Goal: Task Accomplishment & Management: Manage account settings

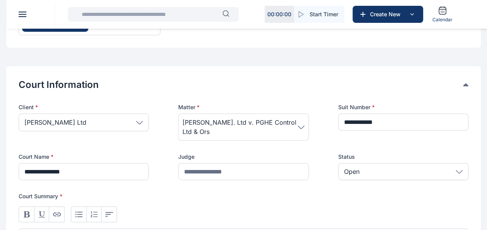
scroll to position [113, 0]
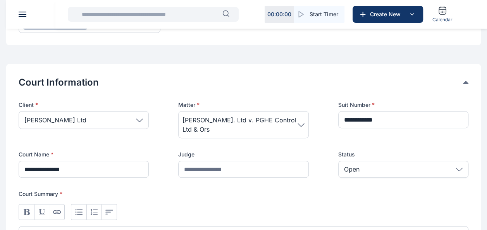
click at [350, 166] on p "Open" at bounding box center [352, 169] width 16 height 9
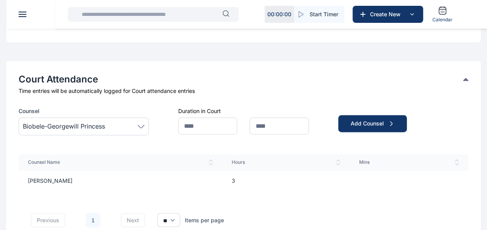
scroll to position [522, 0]
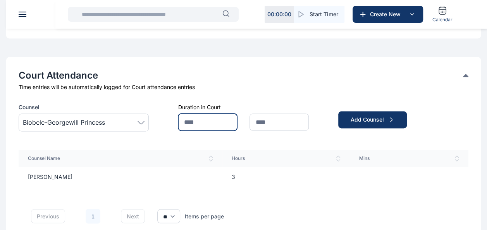
click at [227, 119] on input "text" at bounding box center [207, 122] width 59 height 17
type input "*"
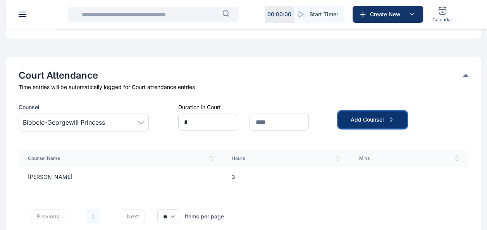
click at [345, 122] on button "Add Counsel" at bounding box center [372, 119] width 69 height 17
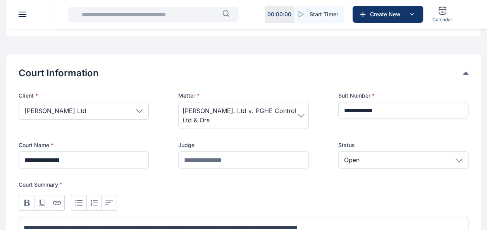
scroll to position [123, 0]
click at [371, 155] on div "Open" at bounding box center [403, 159] width 130 height 17
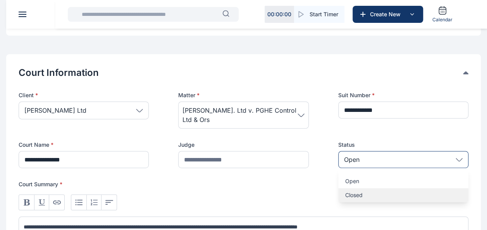
click at [365, 193] on p "Closed" at bounding box center [403, 195] width 116 height 8
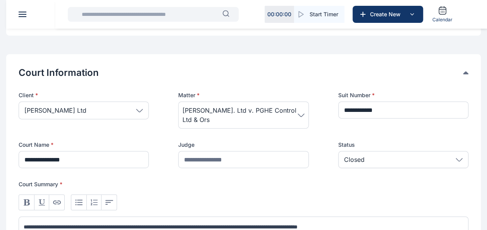
click at [363, 162] on p "Closed" at bounding box center [354, 159] width 21 height 9
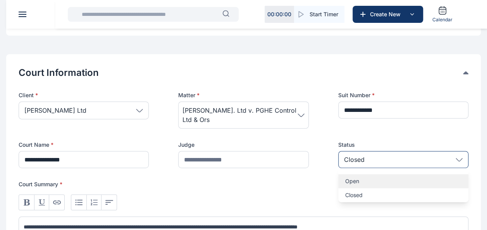
click at [360, 181] on p "Open" at bounding box center [403, 182] width 116 height 8
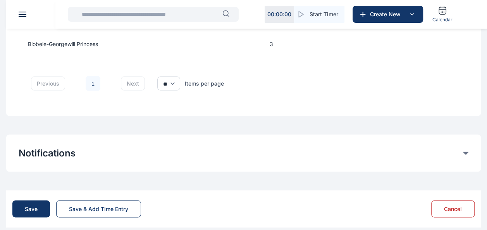
scroll to position [684, 0]
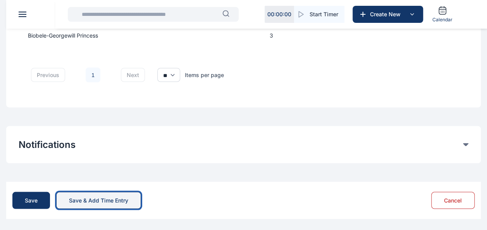
click at [111, 202] on div "Save & Add Time Entry" at bounding box center [98, 200] width 59 height 8
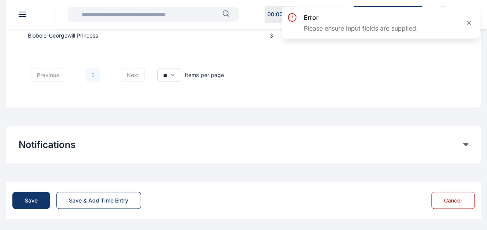
scroll to position [587, 0]
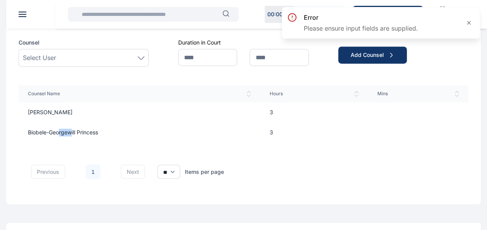
drag, startPoint x: 59, startPoint y: 123, endPoint x: 77, endPoint y: 129, distance: 18.9
click at [77, 129] on td "Biobele-Georgewill Princess" at bounding box center [140, 132] width 242 height 20
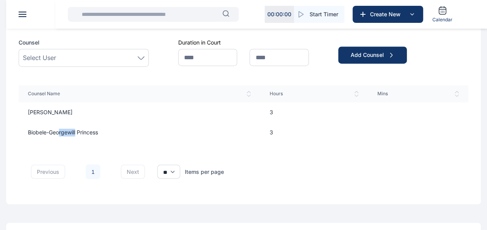
click at [77, 129] on td "Biobele-Georgewill Princess" at bounding box center [140, 132] width 242 height 20
drag, startPoint x: 120, startPoint y: 128, endPoint x: 285, endPoint y: 121, distance: 165.3
click at [285, 121] on td "3" at bounding box center [314, 112] width 108 height 20
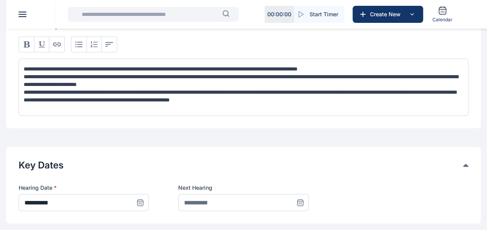
scroll to position [284, 0]
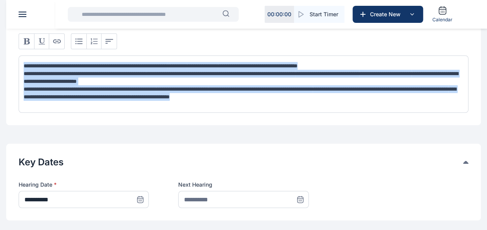
drag, startPoint x: 23, startPoint y: 64, endPoint x: 340, endPoint y: 100, distance: 319.2
click at [446, 113] on div "**********" at bounding box center [243, 9] width 475 height 232
copy div "**********"
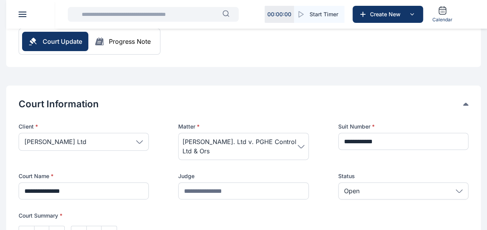
scroll to position [90, 0]
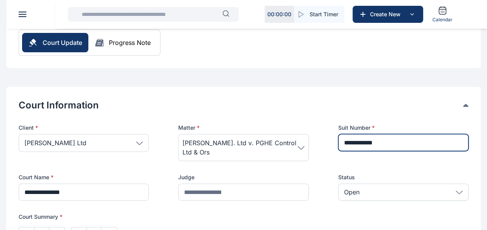
drag, startPoint x: 389, startPoint y: 142, endPoint x: 337, endPoint y: 148, distance: 52.3
click at [337, 148] on div "**********" at bounding box center [244, 162] width 450 height 77
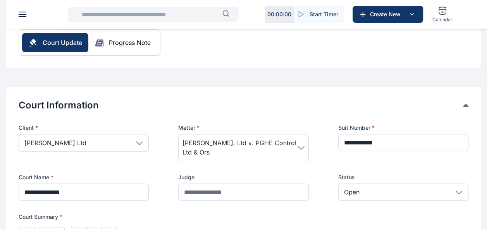
click at [217, 108] on button "Court Information" at bounding box center [241, 105] width 445 height 12
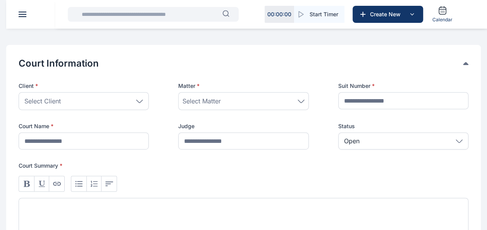
scroll to position [78, 0]
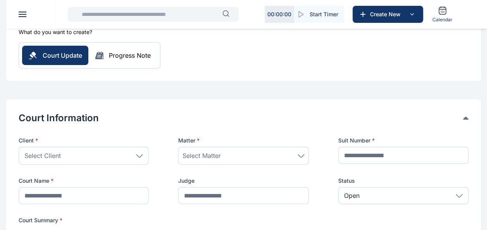
click at [49, 163] on div "Select Client" at bounding box center [84, 156] width 130 height 18
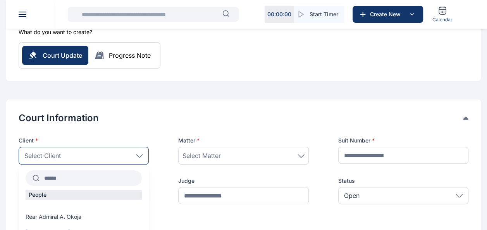
click at [54, 184] on input "text" at bounding box center [91, 178] width 102 height 14
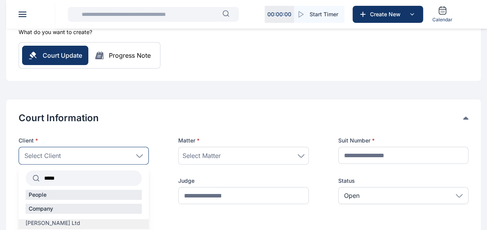
type input "*****"
click at [71, 226] on span "[PERSON_NAME] Ltd" at bounding box center [53, 223] width 55 height 8
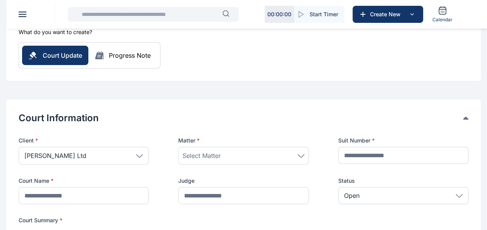
click at [199, 158] on span "Select Matter" at bounding box center [202, 155] width 38 height 9
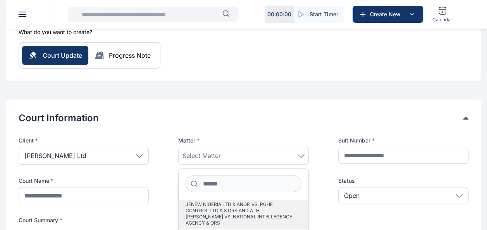
scroll to position [155, 0]
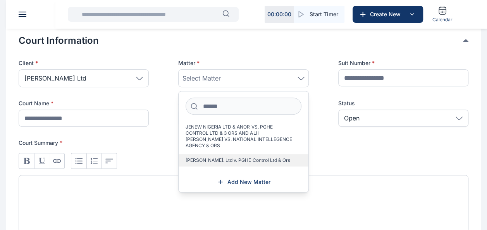
click at [240, 162] on span "[PERSON_NAME]. Ltd v. PGHE Control Ltd & Ors" at bounding box center [238, 160] width 104 height 6
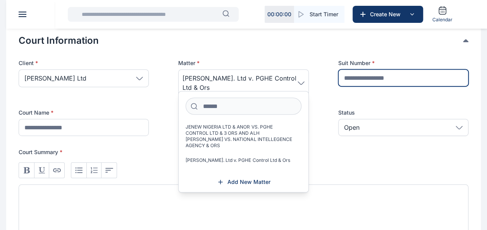
click at [383, 73] on input "text" at bounding box center [403, 77] width 130 height 17
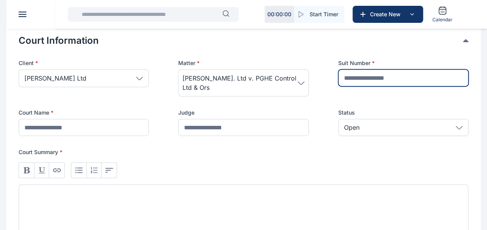
paste input "**********"
type input "**********"
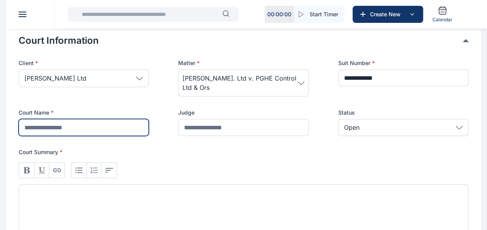
click at [57, 131] on input "text" at bounding box center [84, 127] width 130 height 17
type input "**********"
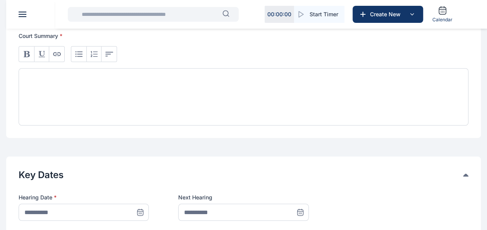
click at [56, 97] on div at bounding box center [244, 96] width 450 height 57
paste div
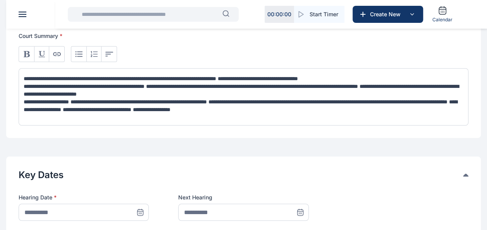
click at [140, 212] on icon at bounding box center [140, 212] width 5 height 0
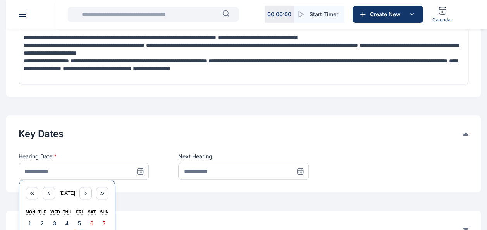
scroll to position [349, 0]
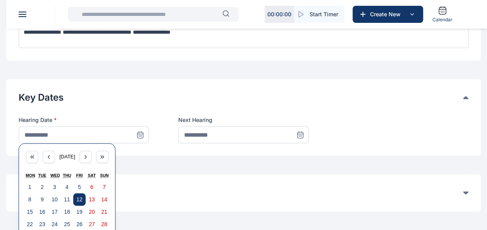
click at [76, 196] on button "12" at bounding box center [79, 199] width 12 height 12
type input "**********"
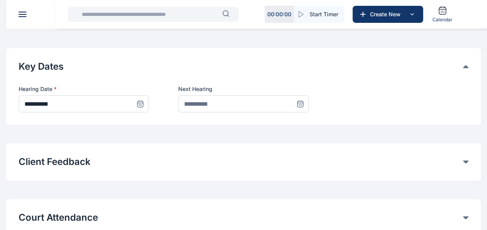
scroll to position [465, 0]
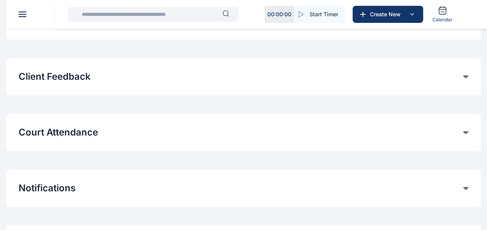
click at [334, 132] on button "Court Attendance" at bounding box center [241, 132] width 445 height 12
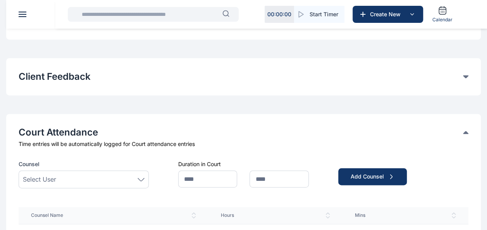
click at [62, 178] on div "Select User" at bounding box center [84, 179] width 122 height 9
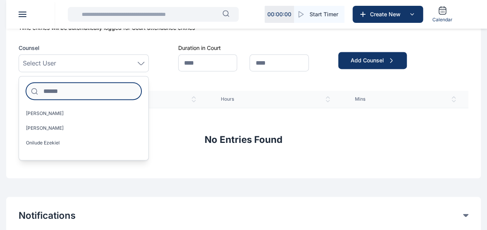
drag, startPoint x: 51, startPoint y: 88, endPoint x: 53, endPoint y: 93, distance: 5.8
click at [51, 89] on input at bounding box center [83, 91] width 115 height 17
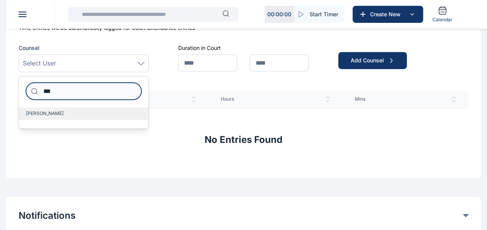
type input "***"
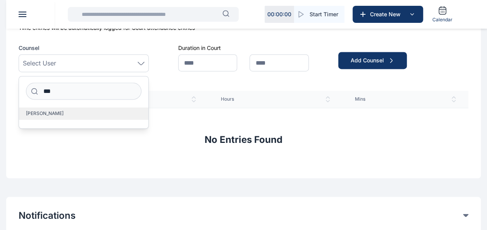
click at [71, 119] on label "[PERSON_NAME]" at bounding box center [83, 113] width 129 height 12
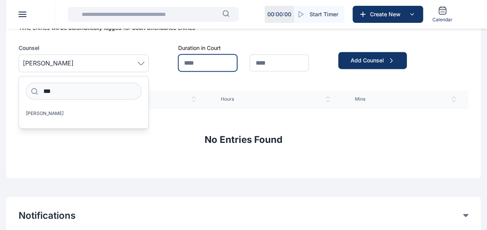
click at [216, 67] on input "text" at bounding box center [207, 62] width 59 height 17
type input "*"
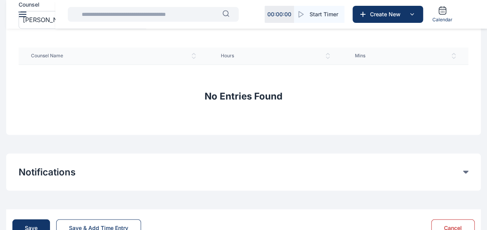
scroll to position [652, 0]
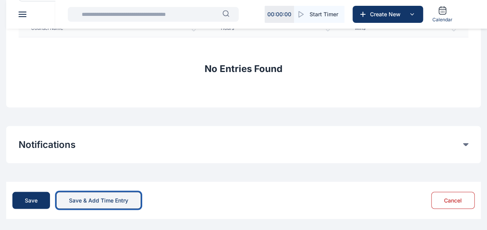
click at [133, 202] on button "Save & Add Time Entry" at bounding box center [98, 200] width 85 height 17
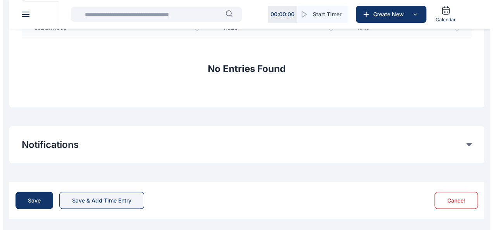
scroll to position [0, 0]
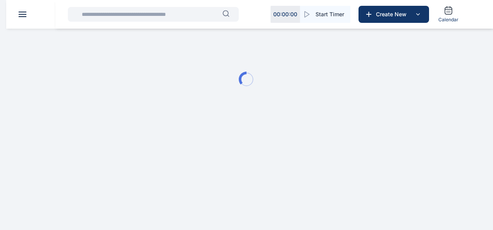
type input "**********"
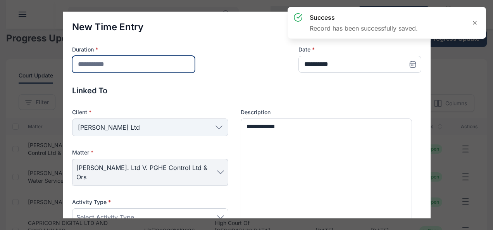
click at [130, 64] on input "number" at bounding box center [133, 64] width 123 height 17
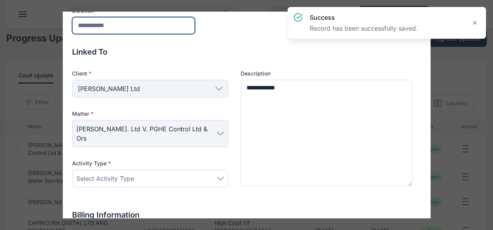
type input "*"
click at [134, 174] on div "Select Activity Type" at bounding box center [150, 178] width 148 height 9
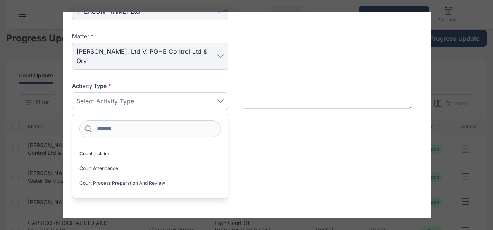
scroll to position [233, 0]
click at [140, 178] on label "Court Attendance" at bounding box center [149, 184] width 155 height 12
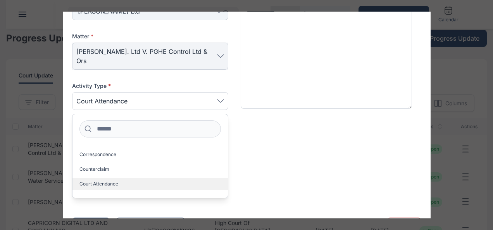
click at [109, 178] on label "Court Attendance" at bounding box center [149, 184] width 155 height 12
click at [350, 132] on p "Billing Information" at bounding box center [246, 137] width 349 height 11
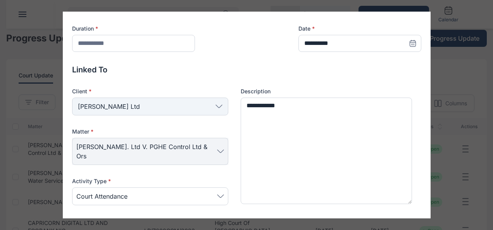
scroll to position [39, 0]
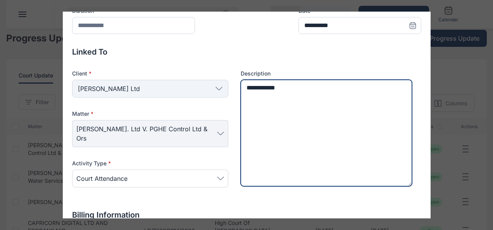
drag, startPoint x: 297, startPoint y: 90, endPoint x: 229, endPoint y: 93, distance: 67.5
click at [229, 93] on div "Client * [PERSON_NAME] Ltd Individual Rear Admiral [PERSON_NAME] [PERSON_NAME] …" at bounding box center [246, 134] width 349 height 128
paste textarea "**********"
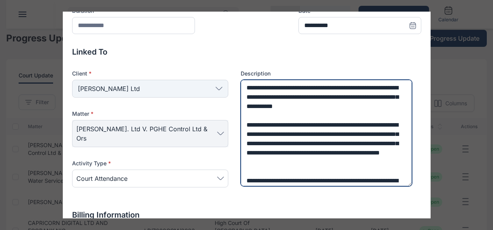
scroll to position [0, 0]
click at [246, 173] on textarea "**********" at bounding box center [327, 133] width 172 height 107
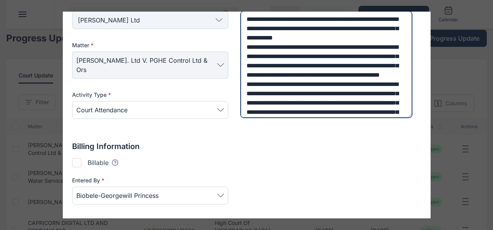
scroll to position [131, 0]
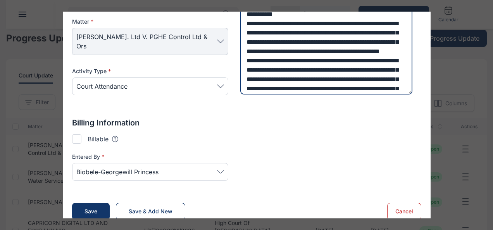
type textarea "**********"
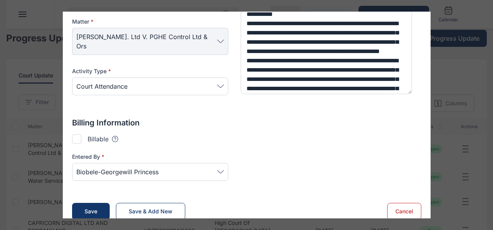
click at [221, 170] on icon at bounding box center [220, 171] width 7 height 3
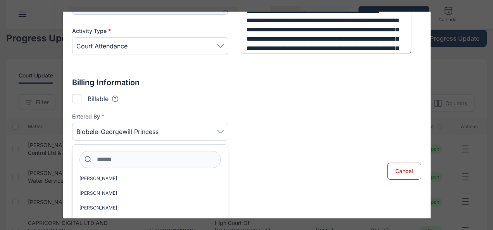
scroll to position [78, 0]
click at [293, 136] on div "Entered By * Biobele-Georgewill Princess [PERSON_NAME] [PERSON_NAME] [PERSON_NA…" at bounding box center [246, 132] width 349 height 38
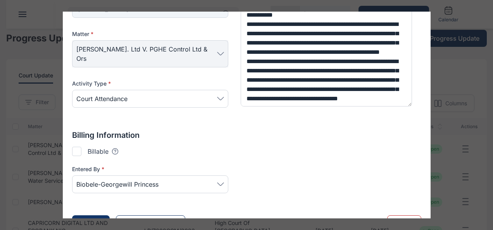
scroll to position [131, 0]
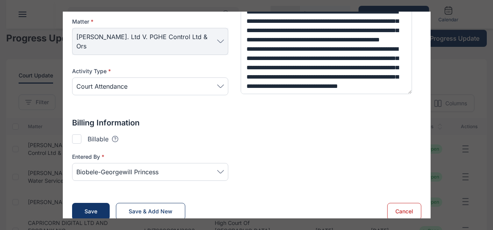
click at [256, 134] on div "Billable Tooltips text here Checking this means that this can be added to an in…" at bounding box center [246, 138] width 349 height 9
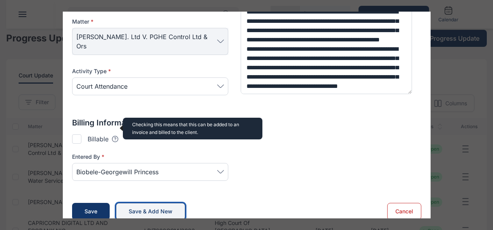
click at [148, 208] on div "Save & Add New" at bounding box center [151, 212] width 44 height 8
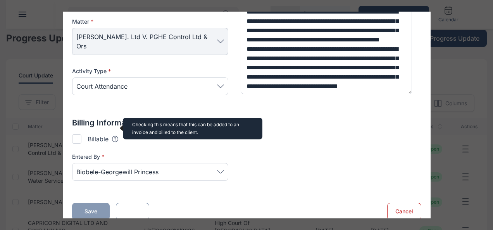
type textarea "**********"
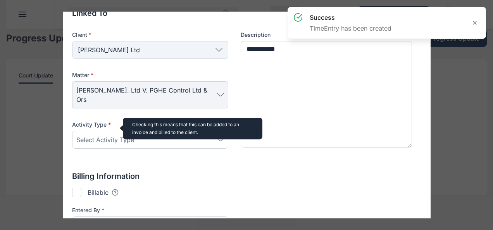
scroll to position [0, 0]
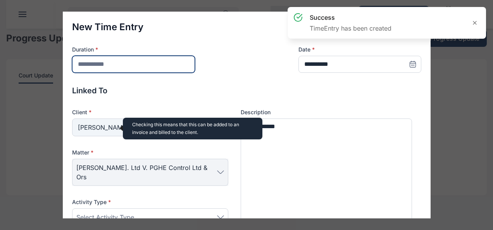
click at [116, 58] on input "number" at bounding box center [133, 64] width 123 height 17
type input "*"
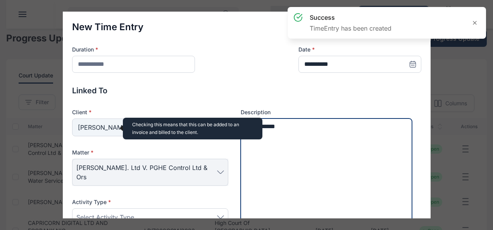
click at [288, 134] on textarea "**********" at bounding box center [327, 172] width 172 height 107
drag, startPoint x: 290, startPoint y: 133, endPoint x: 250, endPoint y: 129, distance: 40.1
click at [250, 129] on textarea "**********" at bounding box center [327, 172] width 172 height 107
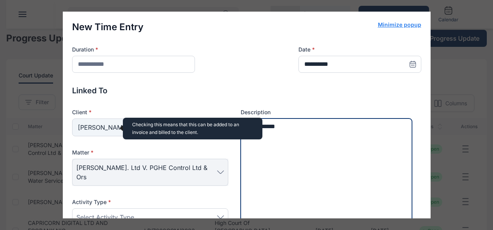
paste textarea "**********"
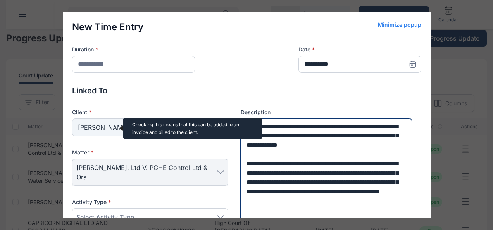
scroll to position [6, 0]
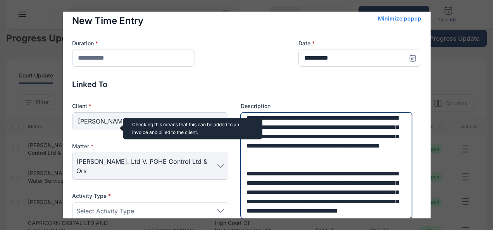
drag, startPoint x: 255, startPoint y: 156, endPoint x: 252, endPoint y: 160, distance: 5.5
click at [252, 160] on textarea "**********" at bounding box center [327, 165] width 172 height 107
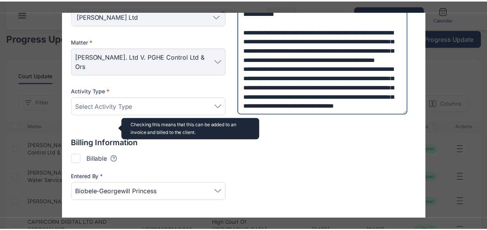
scroll to position [131, 0]
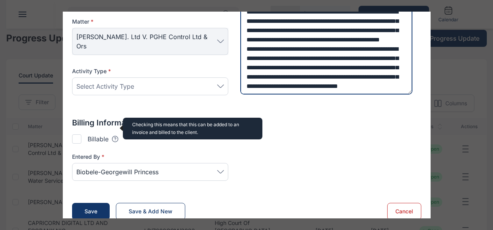
type textarea "**********"
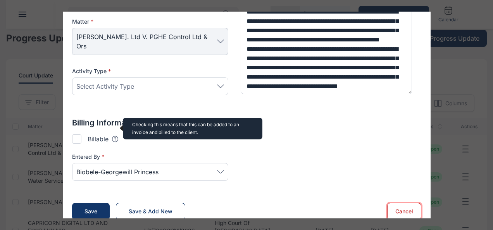
click at [405, 203] on button "Cancel" at bounding box center [404, 211] width 34 height 17
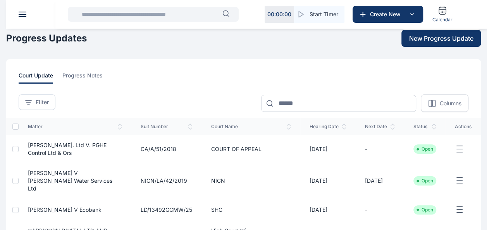
click at [457, 145] on icon "button" at bounding box center [459, 150] width 9 height 10
click at [76, 144] on span "[PERSON_NAME]. Ltd v. PGHE Control Ltd & Ors" at bounding box center [67, 149] width 79 height 14
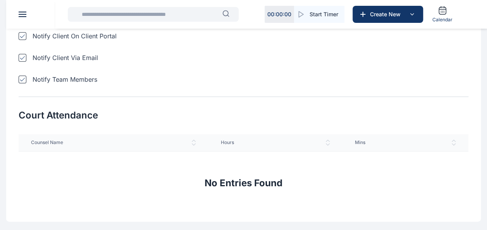
scroll to position [429, 0]
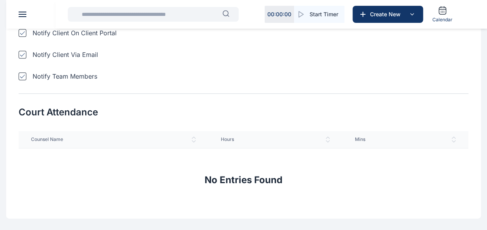
click at [262, 139] on span "Hours" at bounding box center [275, 139] width 109 height 6
click at [239, 178] on h2 "No Entries Found" at bounding box center [244, 180] width 78 height 12
drag, startPoint x: 239, startPoint y: 178, endPoint x: 119, endPoint y: 167, distance: 120.2
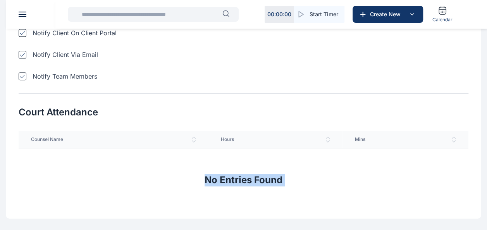
click at [119, 171] on div "No Entries Found" at bounding box center [244, 177] width 450 height 58
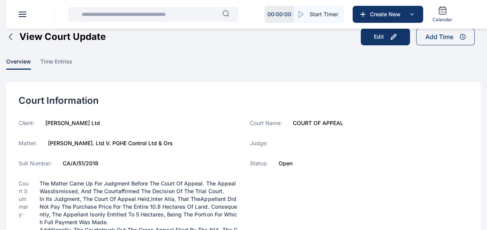
scroll to position [0, 0]
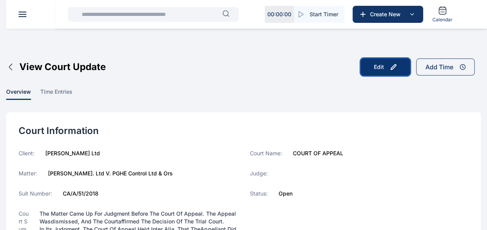
click at [387, 67] on button "Edit" at bounding box center [385, 67] width 49 height 17
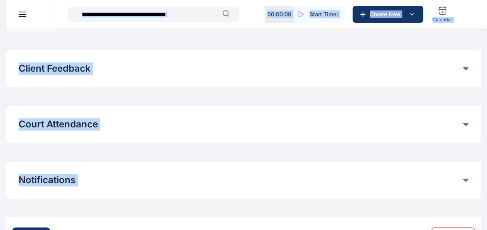
scroll to position [432, 0]
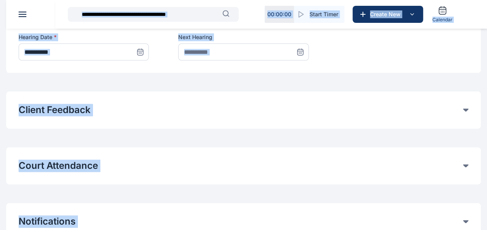
click at [468, 167] on div "Court Attendance" at bounding box center [244, 166] width 450 height 12
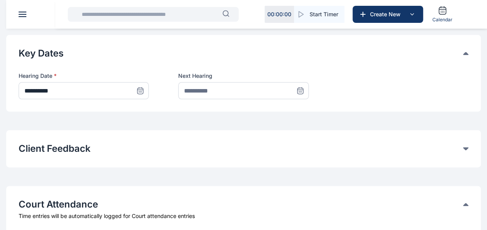
scroll to position [471, 0]
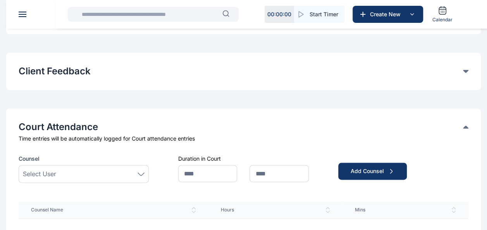
click at [83, 178] on div "Select User" at bounding box center [84, 173] width 122 height 9
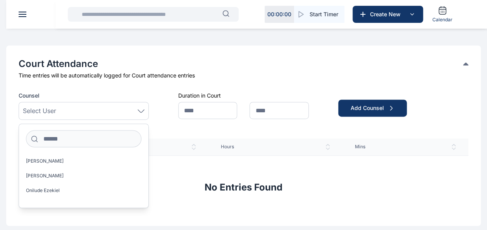
scroll to position [587, 0]
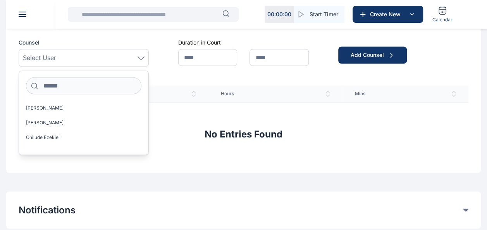
click at [31, 55] on span "Select User" at bounding box center [39, 57] width 33 height 9
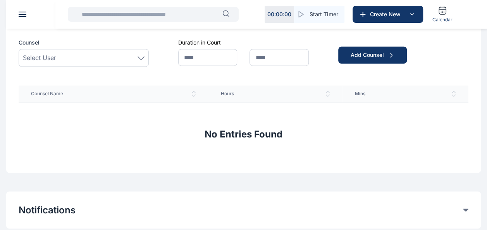
drag, startPoint x: 43, startPoint y: 53, endPoint x: 47, endPoint y: 52, distance: 4.7
click at [47, 52] on div "Select User" at bounding box center [84, 58] width 130 height 18
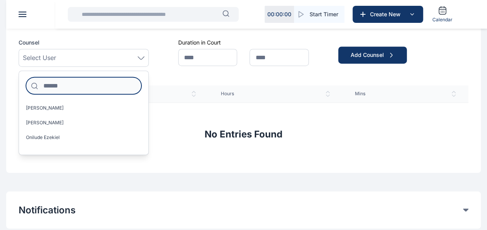
drag, startPoint x: 47, startPoint y: 52, endPoint x: 106, endPoint y: 87, distance: 68.5
click at [106, 87] on input at bounding box center [83, 85] width 115 height 17
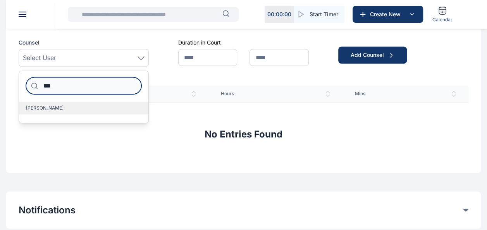
type input "***"
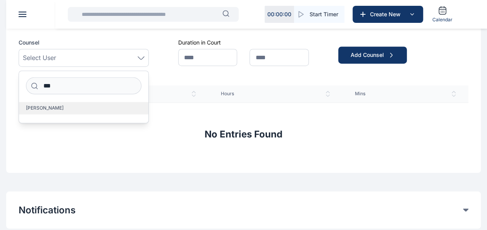
click at [81, 105] on label "[PERSON_NAME]" at bounding box center [83, 108] width 129 height 12
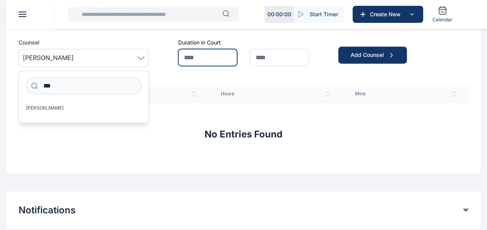
click at [193, 55] on input "text" at bounding box center [207, 57] width 59 height 17
type input "*"
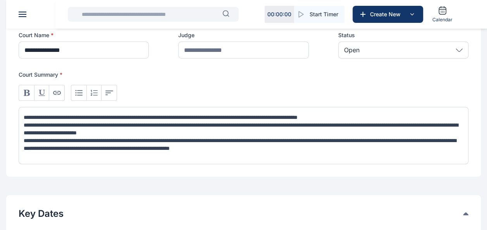
scroll to position [504, 0]
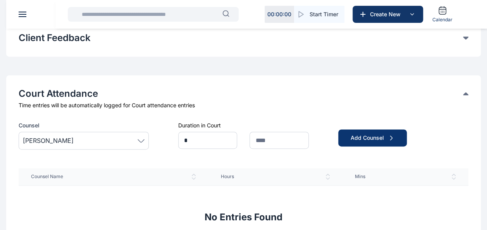
click at [373, 129] on div "Add Counsel" at bounding box center [403, 136] width 130 height 28
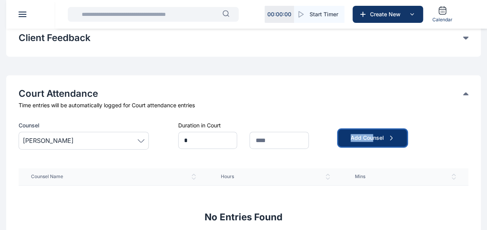
drag, startPoint x: 373, startPoint y: 129, endPoint x: 366, endPoint y: 135, distance: 8.5
click at [366, 135] on div "Add Counsel" at bounding box center [373, 138] width 44 height 8
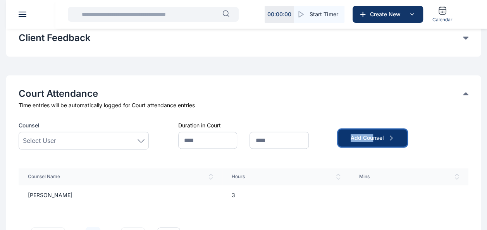
click at [403, 141] on button "Add Counsel" at bounding box center [372, 137] width 69 height 17
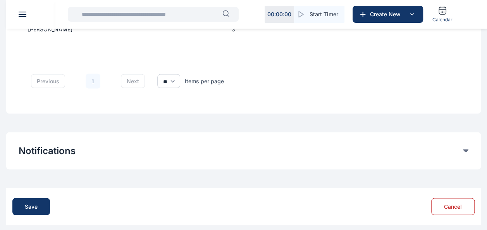
scroll to position [676, 0]
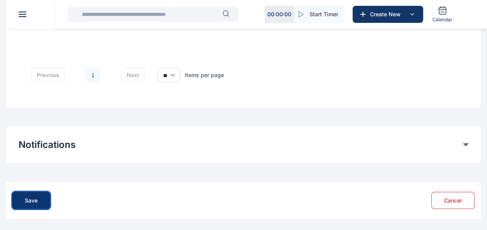
click at [26, 201] on div "Save" at bounding box center [31, 200] width 13 height 8
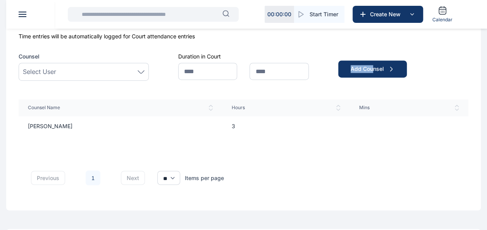
scroll to position [598, 0]
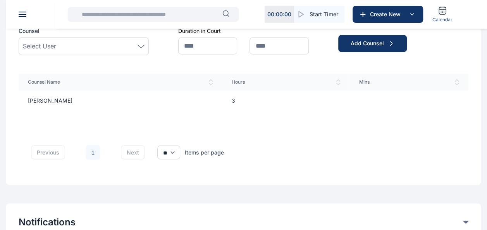
click at [324, 148] on div "previous 1 next ** ** ** Items per page" at bounding box center [244, 152] width 450 height 40
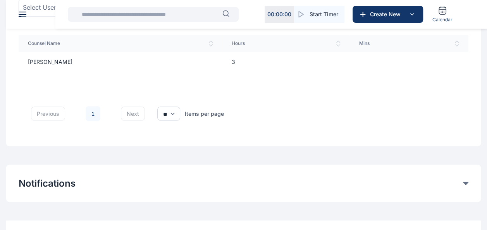
scroll to position [676, 0]
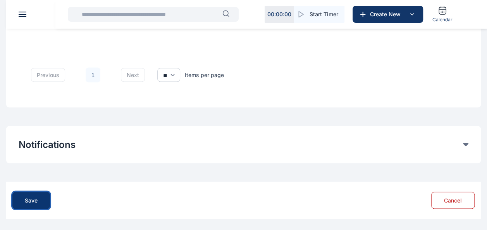
click at [21, 200] on button "Save" at bounding box center [31, 200] width 38 height 17
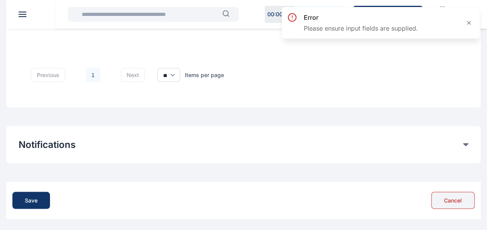
click at [467, 199] on button "Cancel" at bounding box center [452, 200] width 43 height 17
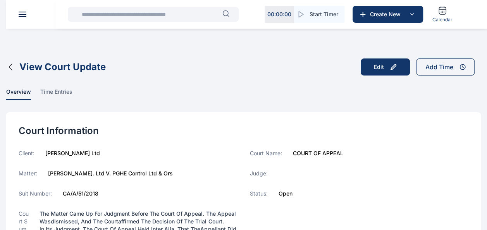
click at [9, 71] on icon "button" at bounding box center [10, 66] width 9 height 9
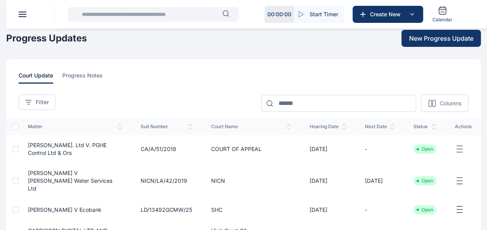
click at [106, 146] on span "[PERSON_NAME]. Ltd v. PGHE Control Ltd & Ors" at bounding box center [67, 149] width 79 height 14
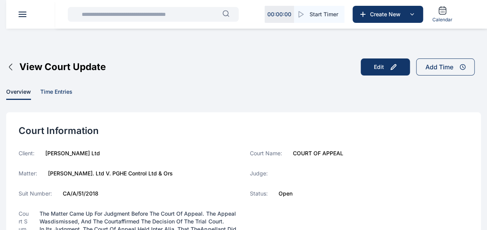
click at [64, 90] on span "time entries" at bounding box center [56, 94] width 32 height 12
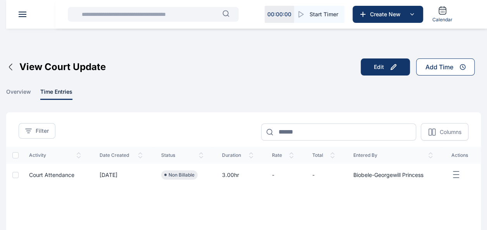
click at [426, 71] on div "Add Time" at bounding box center [440, 66] width 28 height 9
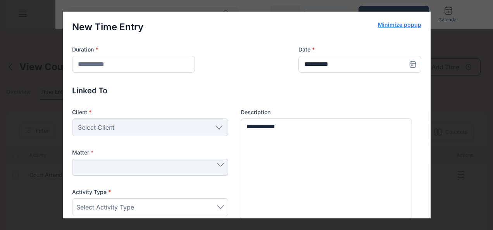
click at [17, 43] on div "**********" at bounding box center [246, 115] width 493 height 230
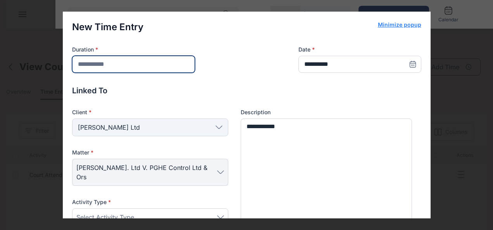
click at [128, 60] on input "number" at bounding box center [133, 64] width 123 height 17
type input "*"
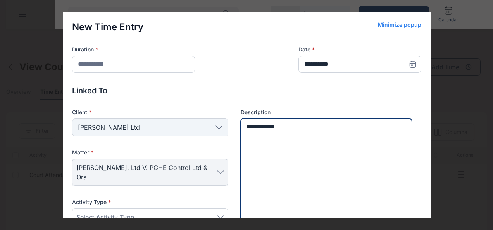
click at [284, 148] on textarea "**********" at bounding box center [327, 172] width 172 height 107
drag, startPoint x: 300, startPoint y: 129, endPoint x: 226, endPoint y: 126, distance: 74.1
click at [229, 127] on div "Client * [PERSON_NAME] Ltd Individual Rear Admiral [PERSON_NAME] [PERSON_NAME] …" at bounding box center [246, 173] width 349 height 128
paste textarea "**********"
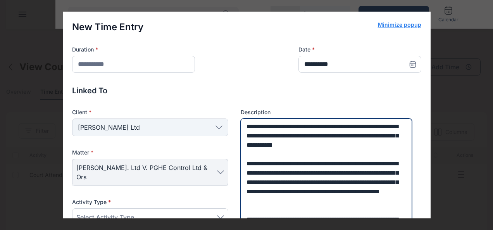
scroll to position [6, 0]
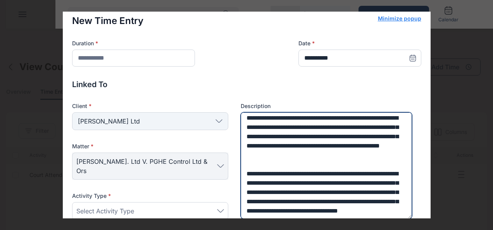
click at [274, 155] on textarea "**********" at bounding box center [327, 165] width 172 height 107
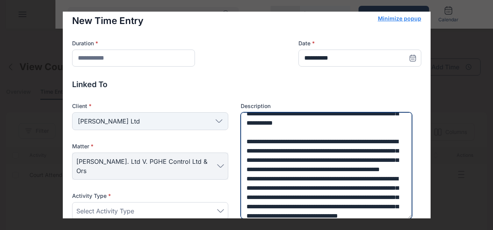
scroll to position [0, 0]
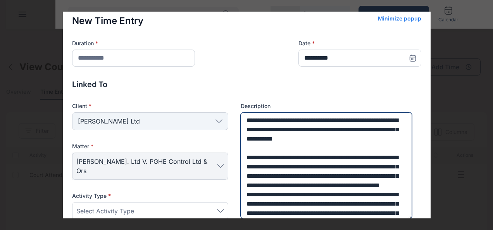
click at [247, 146] on textarea "**********" at bounding box center [327, 165] width 172 height 107
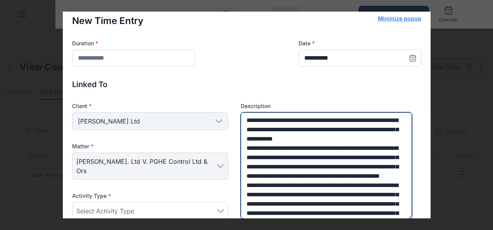
type textarea "**********"
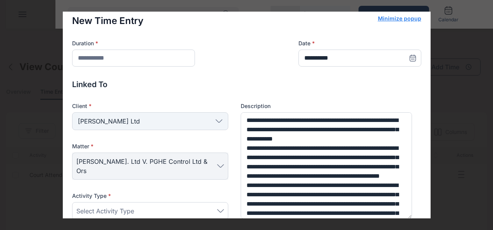
click at [142, 207] on div "Select Activity Type" at bounding box center [150, 211] width 148 height 9
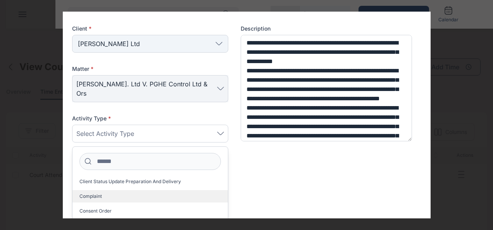
scroll to position [233, 0]
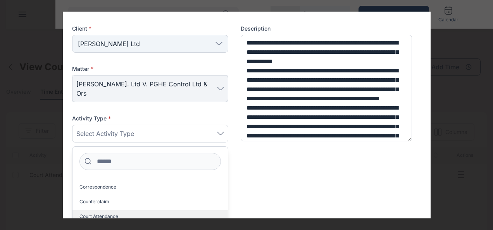
click at [122, 210] on label "Court Attendance" at bounding box center [149, 216] width 155 height 12
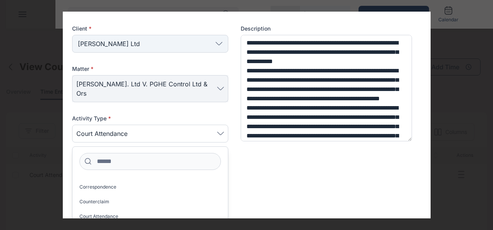
click at [260, 182] on div "Billable Tooltips text here Checking this means that this can be added to an in…" at bounding box center [246, 186] width 349 height 9
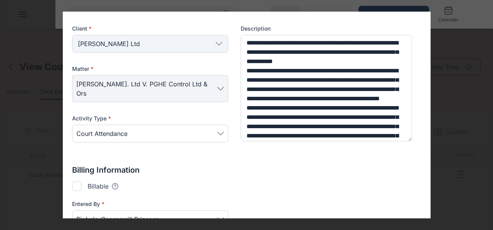
scroll to position [131, 0]
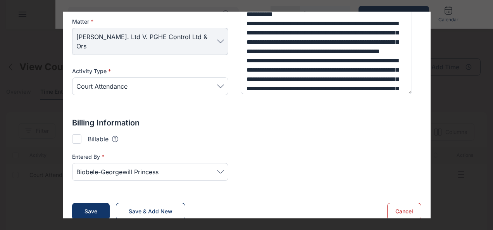
click at [214, 167] on span "Biobele-Georgewill Princess" at bounding box center [150, 171] width 148 height 9
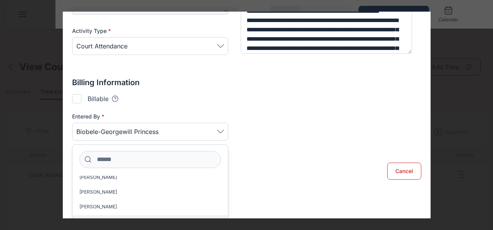
scroll to position [78, 0]
click at [109, 202] on label "[PERSON_NAME]" at bounding box center [149, 208] width 155 height 12
click at [307, 163] on div "Save Save & Add New Cancel" at bounding box center [246, 171] width 349 height 17
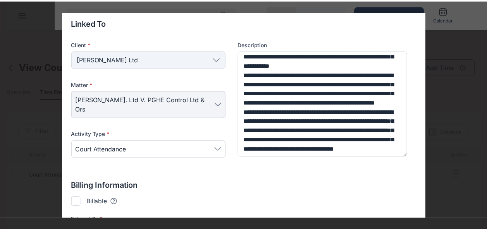
scroll to position [131, 0]
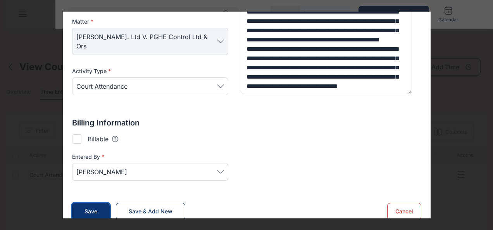
click at [84, 208] on div "Save" at bounding box center [90, 212] width 13 height 8
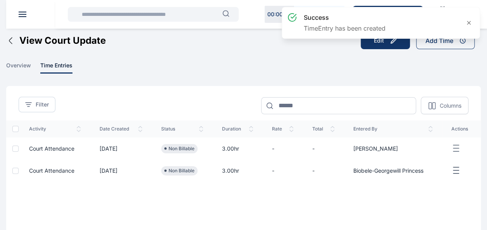
scroll to position [39, 0]
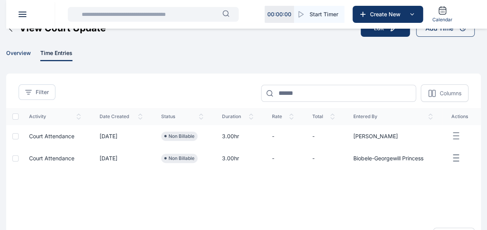
click at [22, 52] on span "overview" at bounding box center [18, 55] width 25 height 12
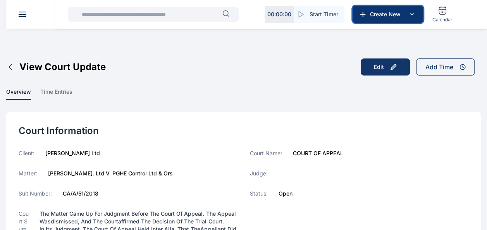
click at [408, 10] on icon at bounding box center [411, 14] width 9 height 9
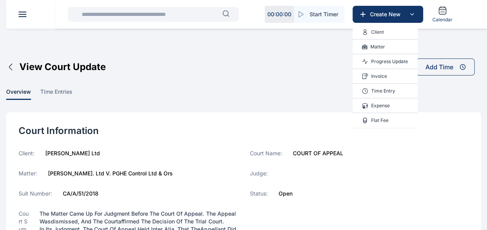
click at [396, 89] on div "Time Entry" at bounding box center [385, 91] width 65 height 15
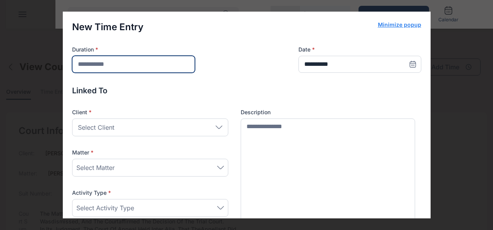
click at [92, 62] on input "number" at bounding box center [133, 64] width 123 height 17
type input "*"
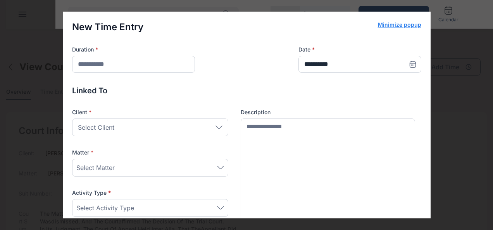
click at [409, 65] on icon at bounding box center [413, 64] width 8 height 8
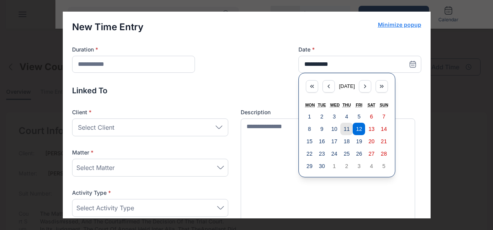
click at [340, 123] on button "11" at bounding box center [346, 129] width 12 height 12
type input "**********"
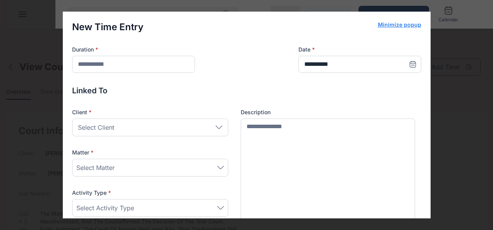
click at [116, 126] on div "Select Client" at bounding box center [150, 128] width 156 height 18
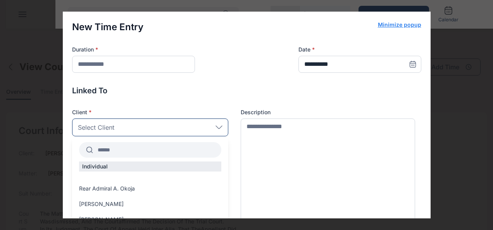
click at [123, 150] on input "text" at bounding box center [157, 150] width 128 height 14
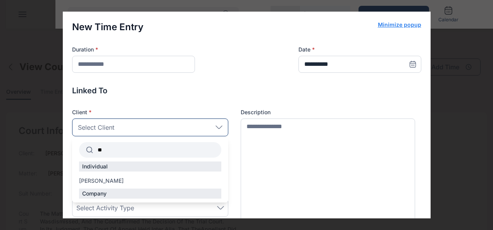
type input "*"
type input "*****"
click at [135, 177] on label "[PERSON_NAME]" at bounding box center [150, 181] width 156 height 8
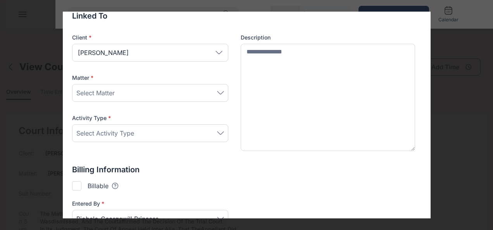
scroll to position [78, 0]
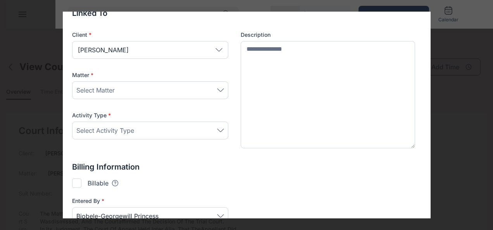
click at [165, 86] on div "Select Matter" at bounding box center [150, 90] width 148 height 9
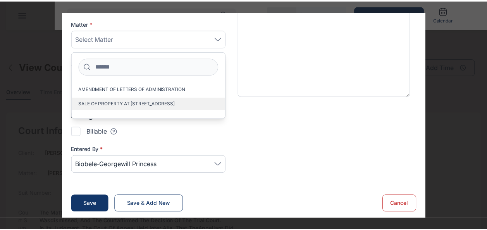
scroll to position [131, 0]
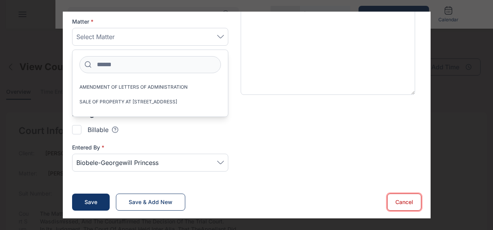
click at [402, 202] on button "Cancel" at bounding box center [404, 202] width 34 height 17
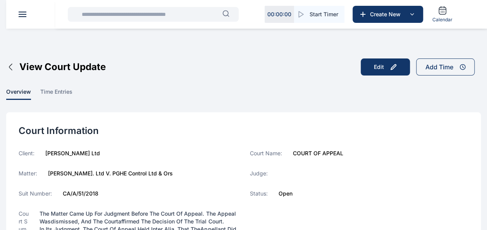
click at [23, 13] on button at bounding box center [23, 14] width 8 height 5
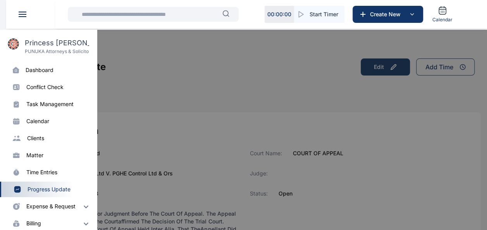
click at [62, 157] on div "matter" at bounding box center [58, 156] width 64 height 8
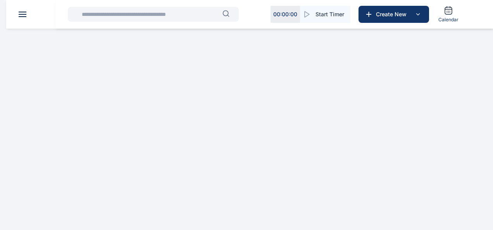
click at [26, 42] on html "00 : 00 : 00 Start Timer Create New Calendar PUNUKA Attorneys & Solicitors Dash…" at bounding box center [246, 21] width 493 height 42
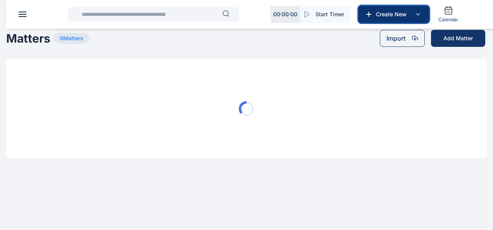
click at [416, 16] on icon at bounding box center [417, 14] width 9 height 9
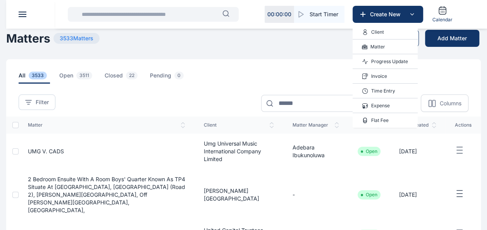
click at [396, 49] on div "Matter" at bounding box center [385, 47] width 65 height 15
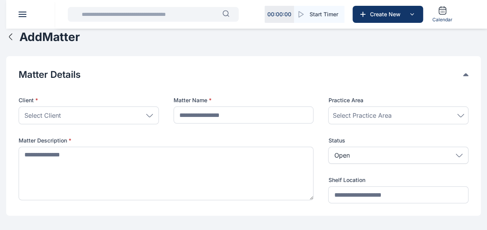
click at [68, 112] on div "Select Client" at bounding box center [89, 116] width 140 height 18
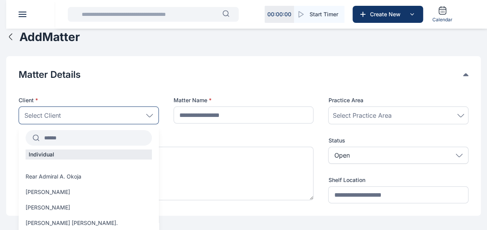
click at [86, 141] on input "text" at bounding box center [96, 138] width 112 height 14
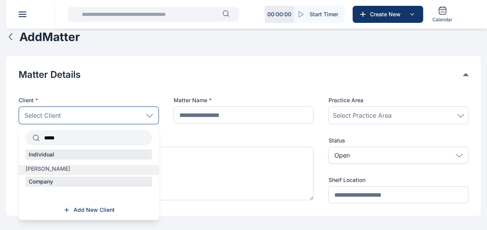
type input "*****"
click at [104, 171] on label "[PERSON_NAME]" at bounding box center [89, 169] width 140 height 8
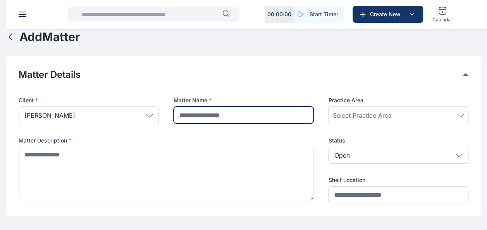
click at [220, 115] on input "text" at bounding box center [244, 115] width 140 height 17
type input "**********"
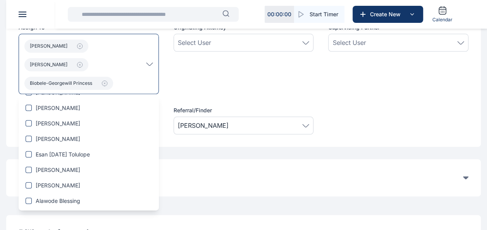
scroll to position [930, 0]
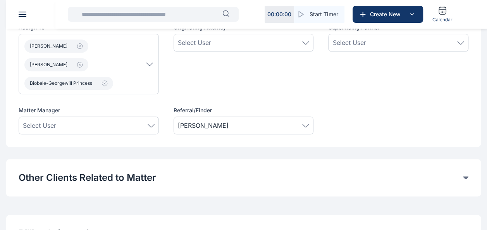
click at [304, 83] on div "Originating Attorney Select User" at bounding box center [244, 59] width 140 height 71
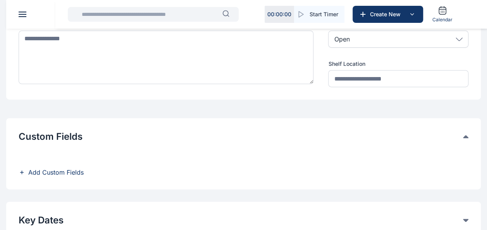
scroll to position [0, 0]
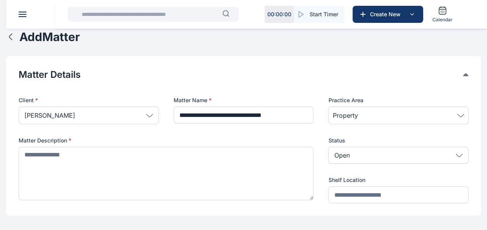
click at [11, 41] on icon "button" at bounding box center [10, 36] width 9 height 9
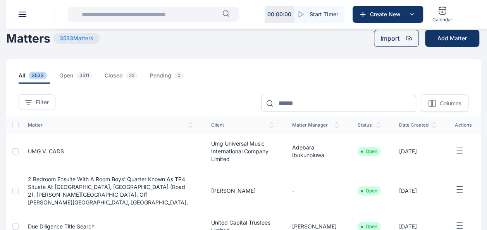
click at [25, 11] on header at bounding box center [249, 14] width 487 height 29
click at [22, 16] on button at bounding box center [23, 14] width 8 height 5
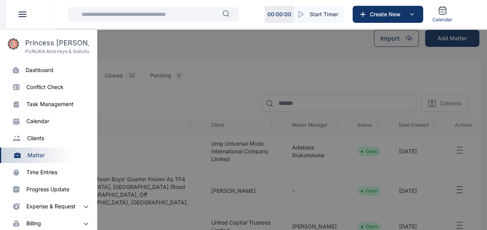
click at [35, 73] on div "dashboard" at bounding box center [40, 70] width 28 height 8
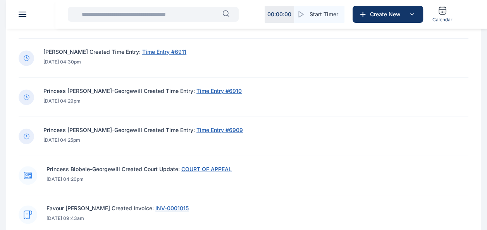
scroll to position [310, 0]
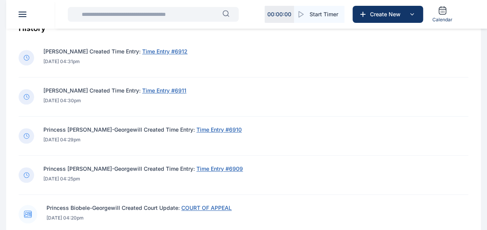
click at [183, 91] on span "Time Entry #6911" at bounding box center [164, 90] width 44 height 7
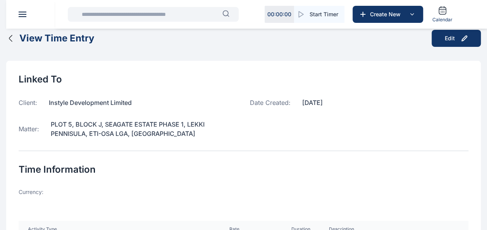
click at [7, 38] on icon "button" at bounding box center [10, 38] width 9 height 9
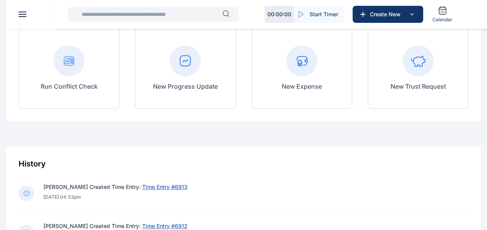
scroll to position [233, 0]
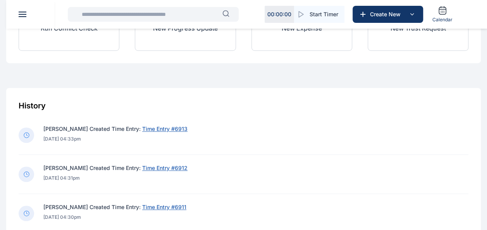
click at [172, 129] on span "Time Entry #6913" at bounding box center [164, 129] width 45 height 7
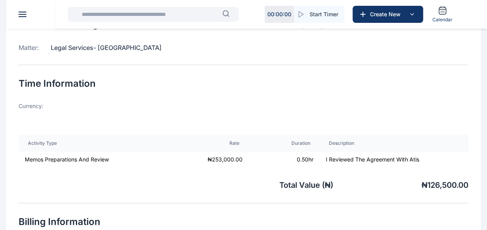
scroll to position [78, 0]
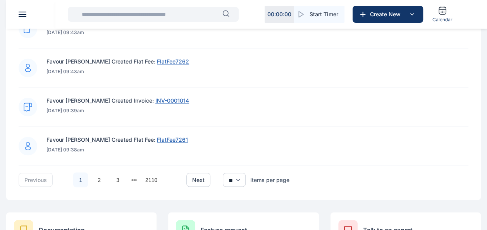
scroll to position [620, 0]
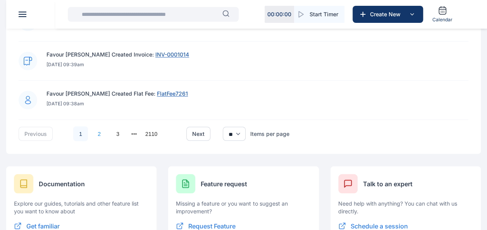
click at [101, 136] on link "2" at bounding box center [99, 133] width 15 height 15
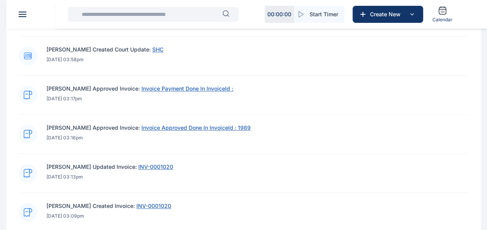
scroll to position [276, 0]
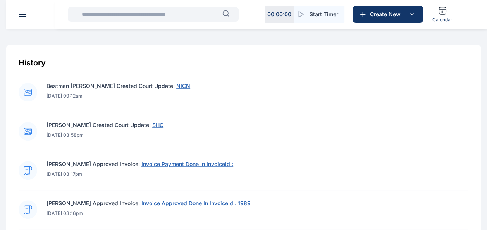
click at [190, 87] on span "NICN" at bounding box center [183, 86] width 14 height 7
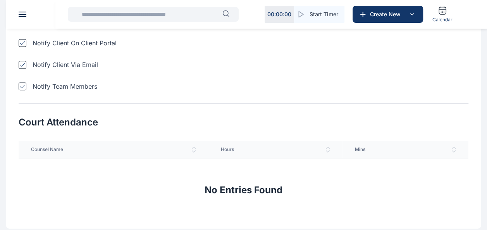
scroll to position [352, 0]
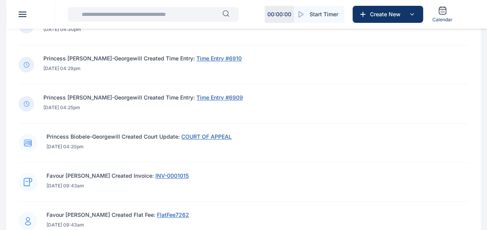
scroll to position [409, 0]
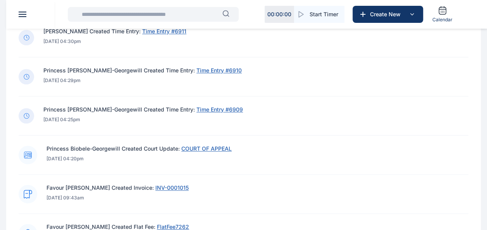
click at [215, 147] on span "COURT OF APPEAL" at bounding box center [206, 148] width 50 height 7
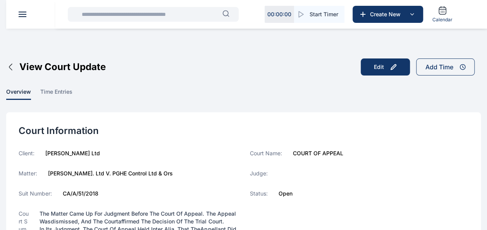
click at [14, 67] on icon "button" at bounding box center [10, 66] width 9 height 9
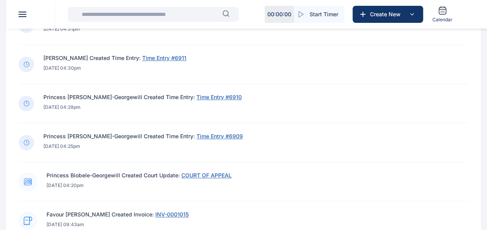
scroll to position [370, 0]
